Goal: Information Seeking & Learning: Learn about a topic

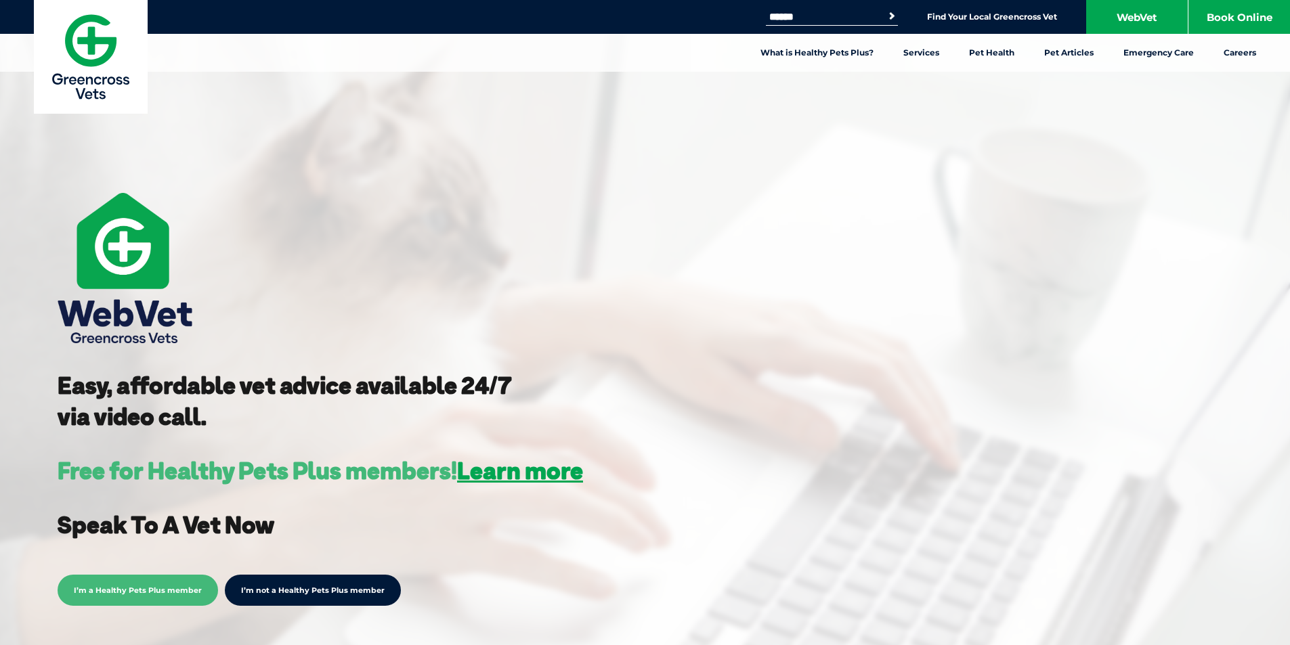
scroll to position [271, 0]
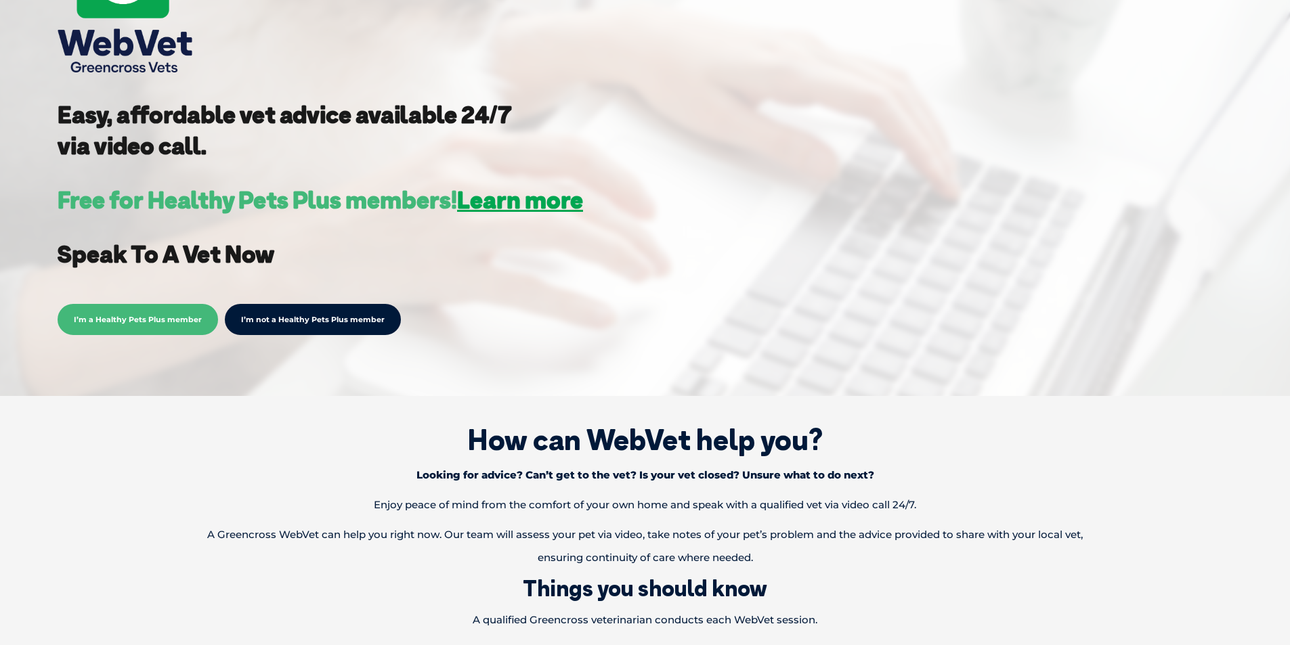
click at [212, 254] on strong "Speak To A Vet Now" at bounding box center [166, 254] width 217 height 30
click at [132, 314] on span "I’m a Healthy Pets Plus member" at bounding box center [138, 319] width 160 height 31
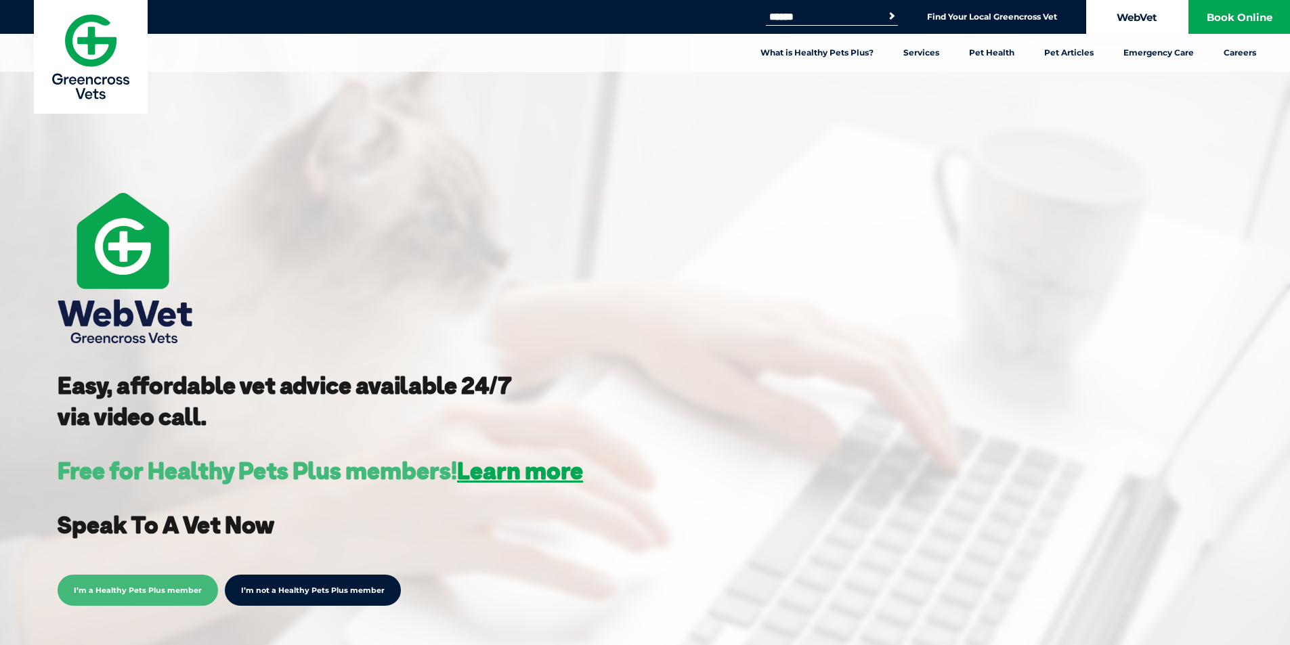
click at [1151, 21] on link "WebVet" at bounding box center [1137, 17] width 102 height 34
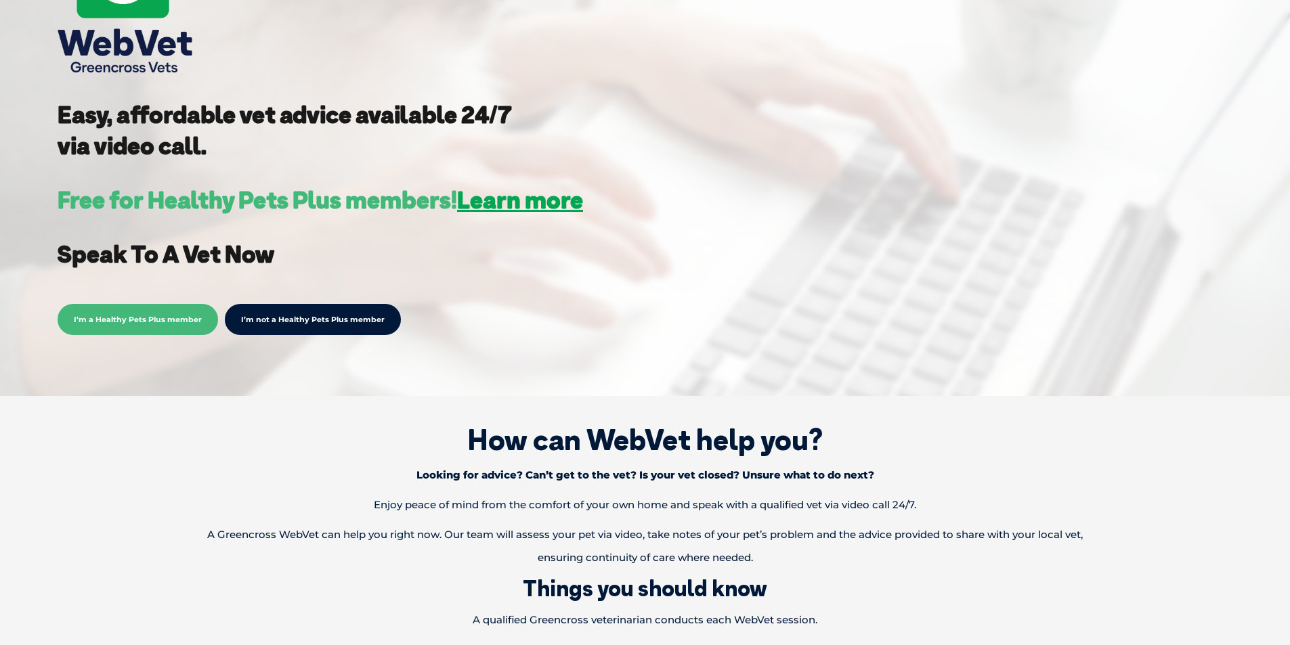
click at [153, 322] on span "I’m a Healthy Pets Plus member" at bounding box center [138, 319] width 160 height 31
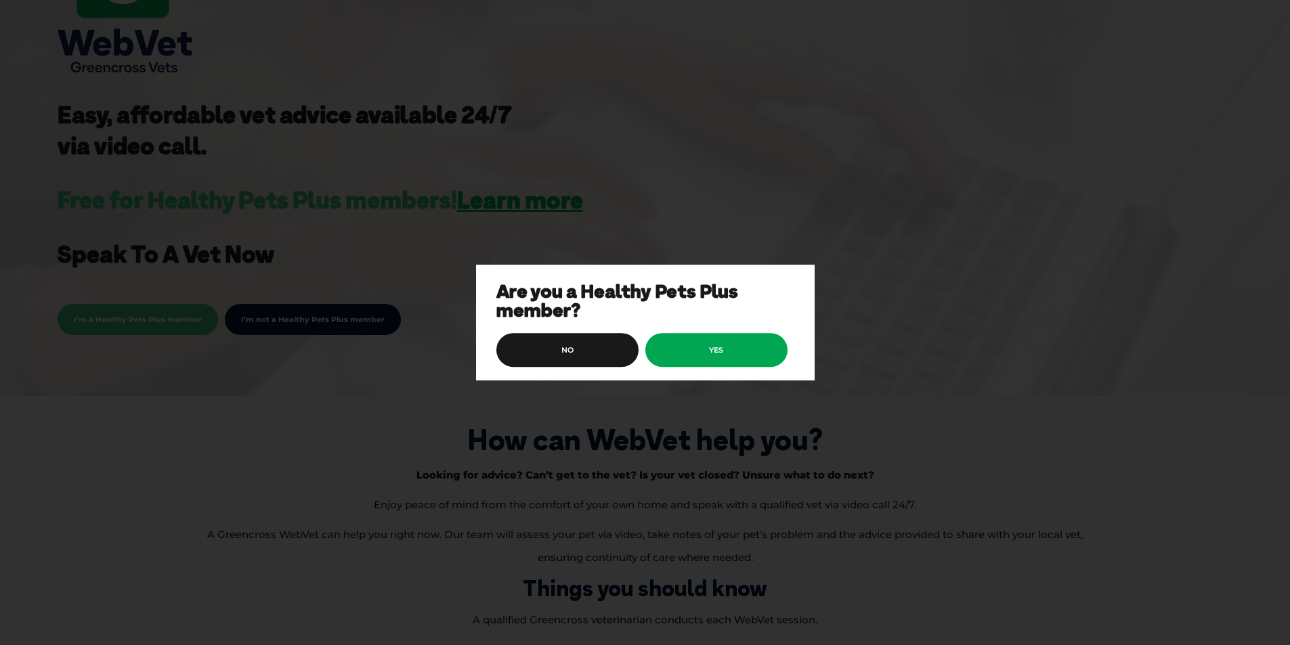
scroll to position [0, 0]
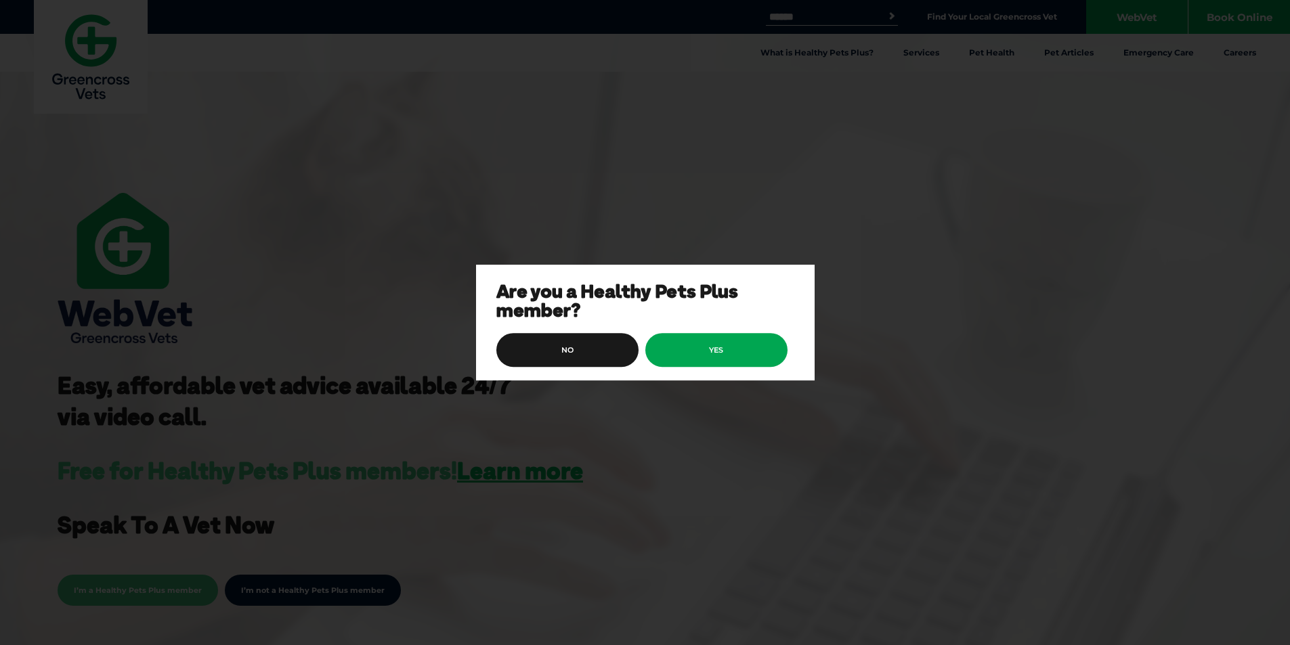
click at [632, 125] on div "Are you a Healthy Pets Plus member? no yes" at bounding box center [645, 322] width 1290 height 645
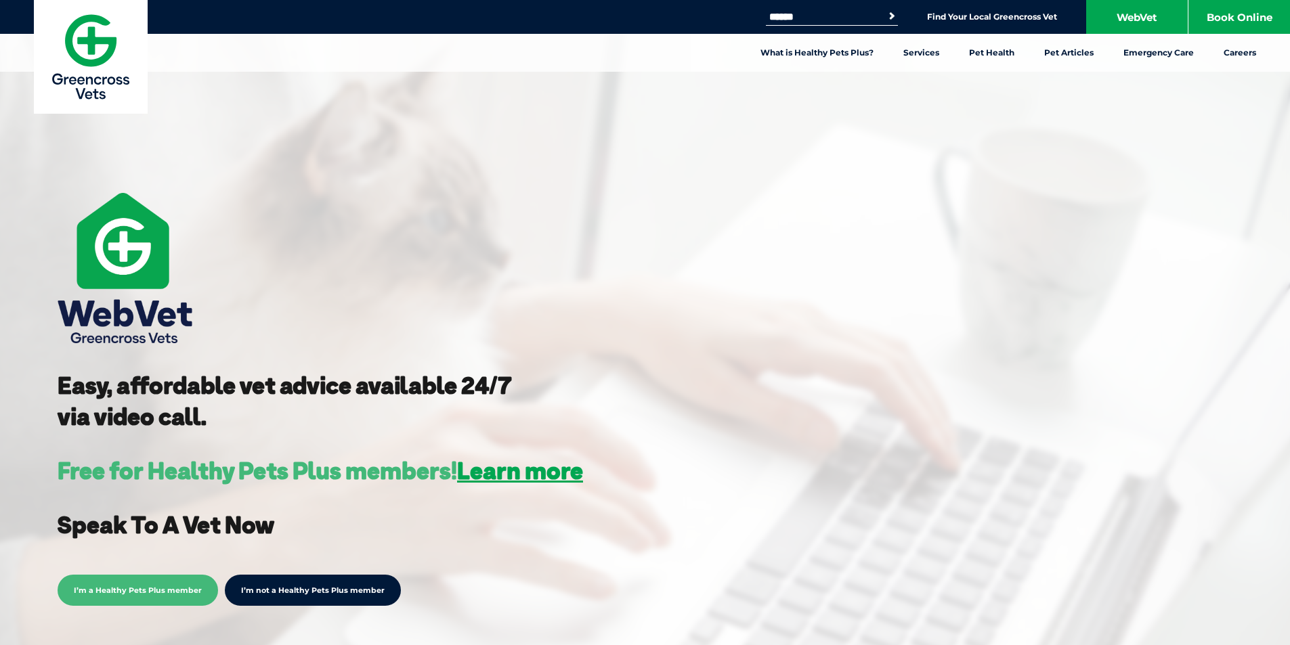
scroll to position [271, 0]
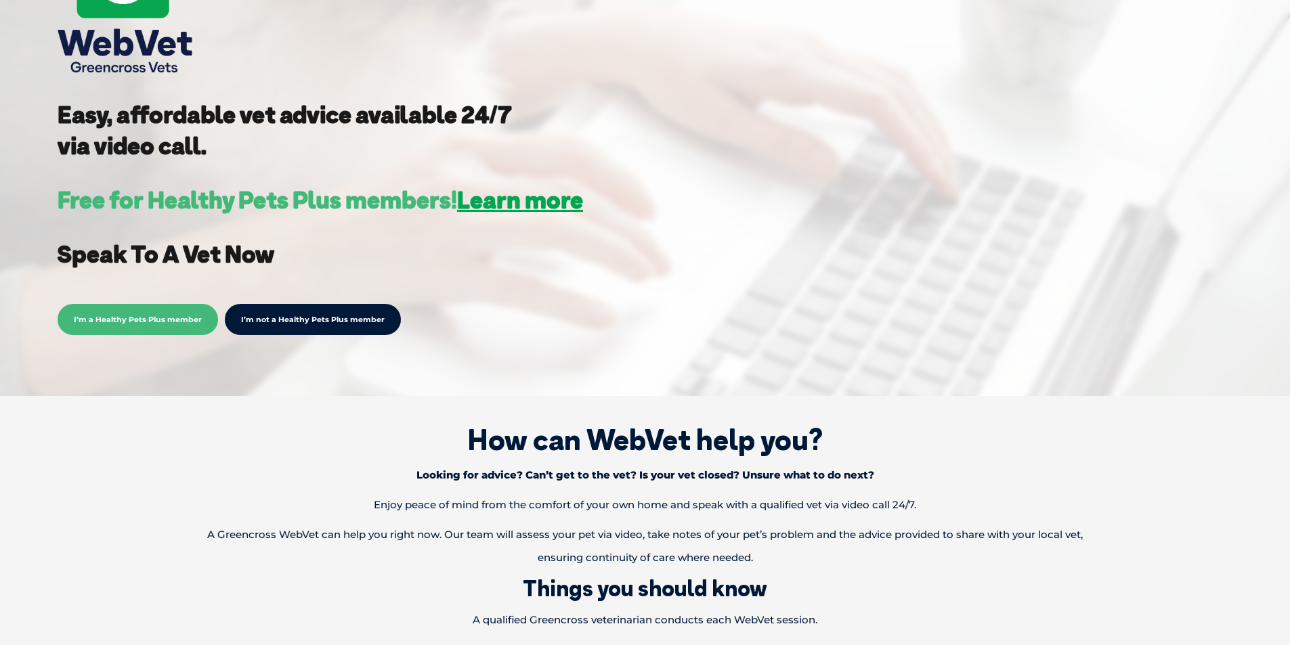
click at [98, 321] on span "I’m a Healthy Pets Plus member" at bounding box center [138, 319] width 160 height 31
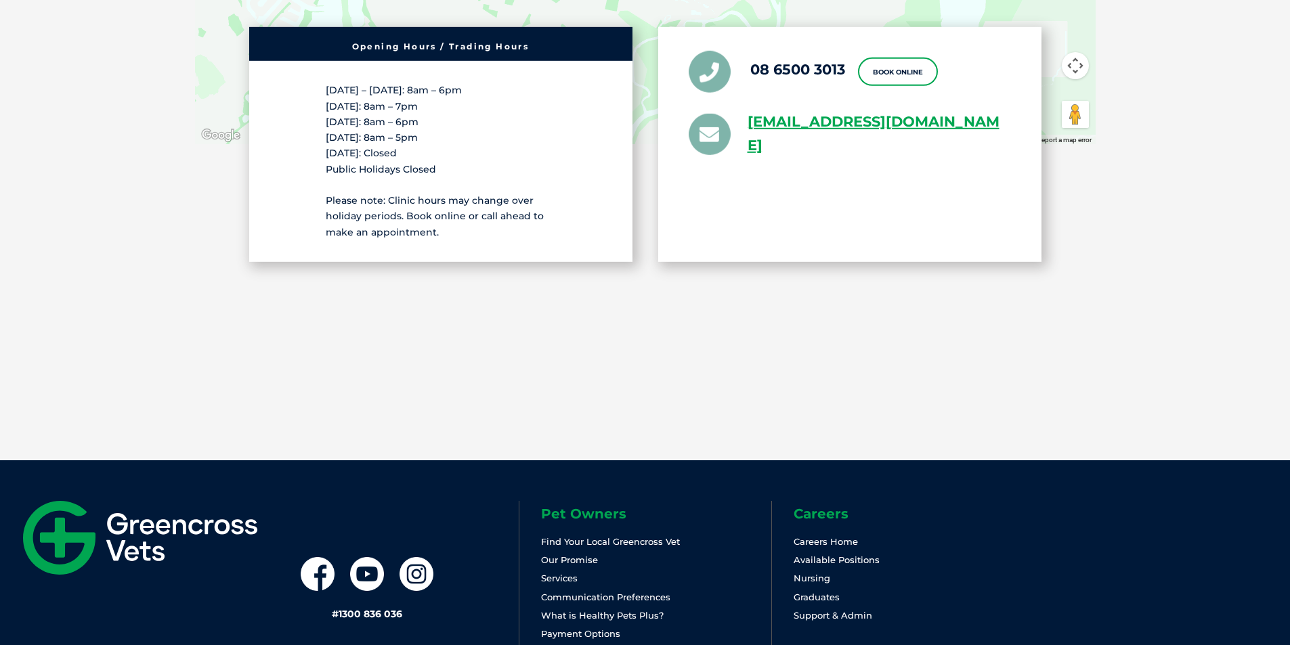
scroll to position [2862, 0]
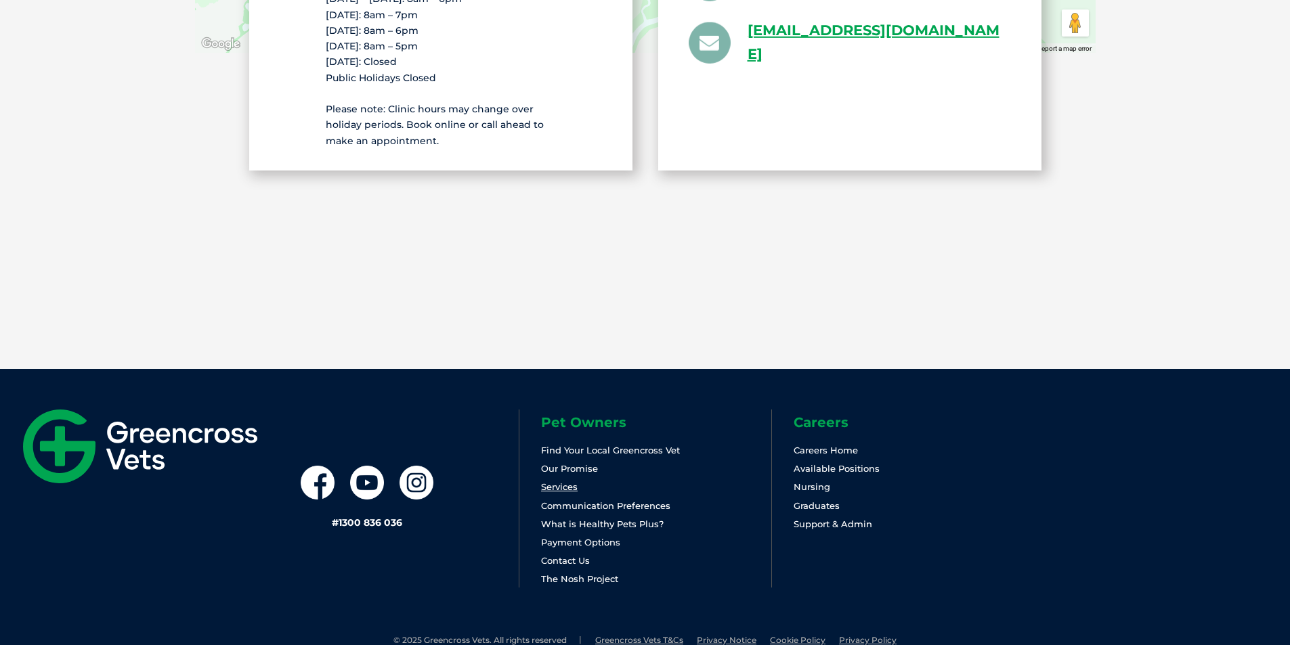
click at [562, 481] on link "Services" at bounding box center [559, 486] width 37 height 11
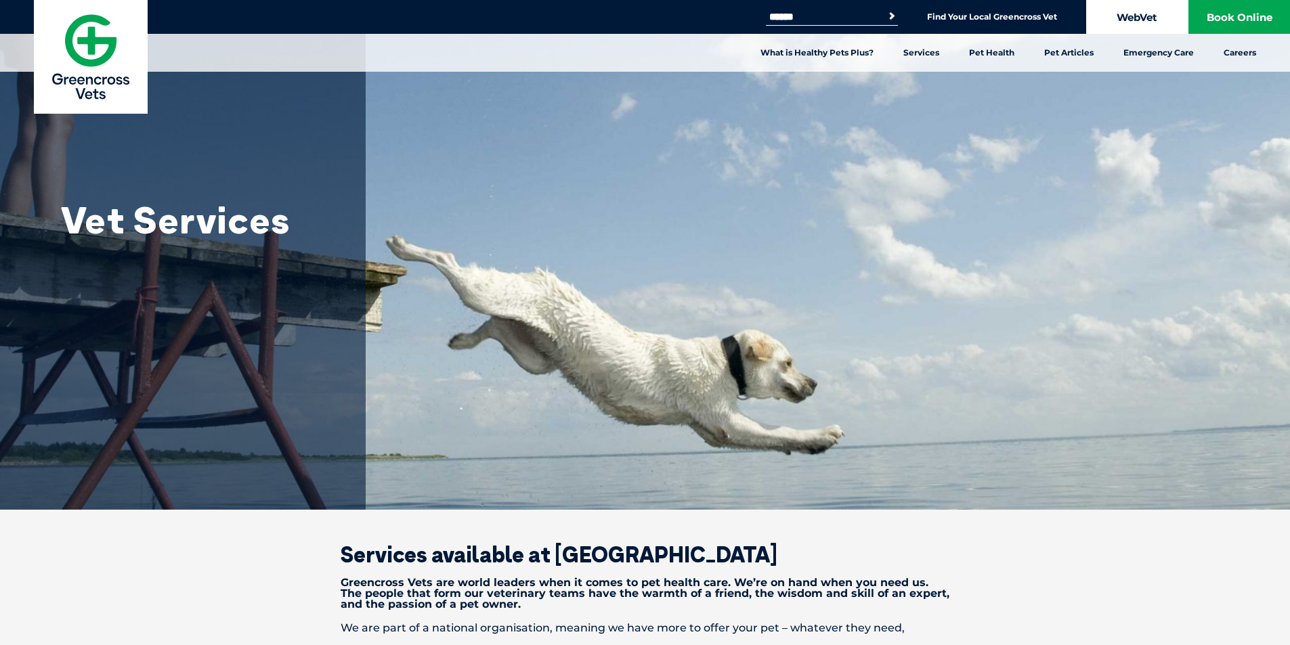
click at [1136, 13] on link "WebVet" at bounding box center [1137, 17] width 102 height 34
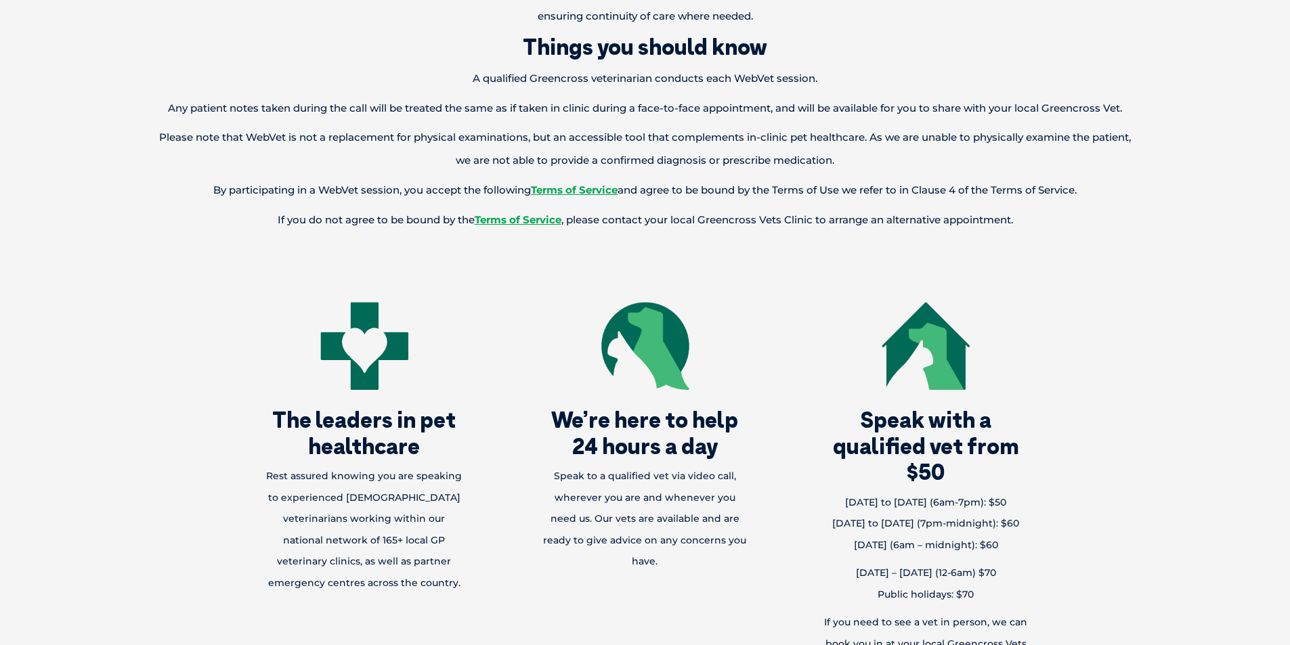
scroll to position [406, 0]
